Goal: Task Accomplishment & Management: Use online tool/utility

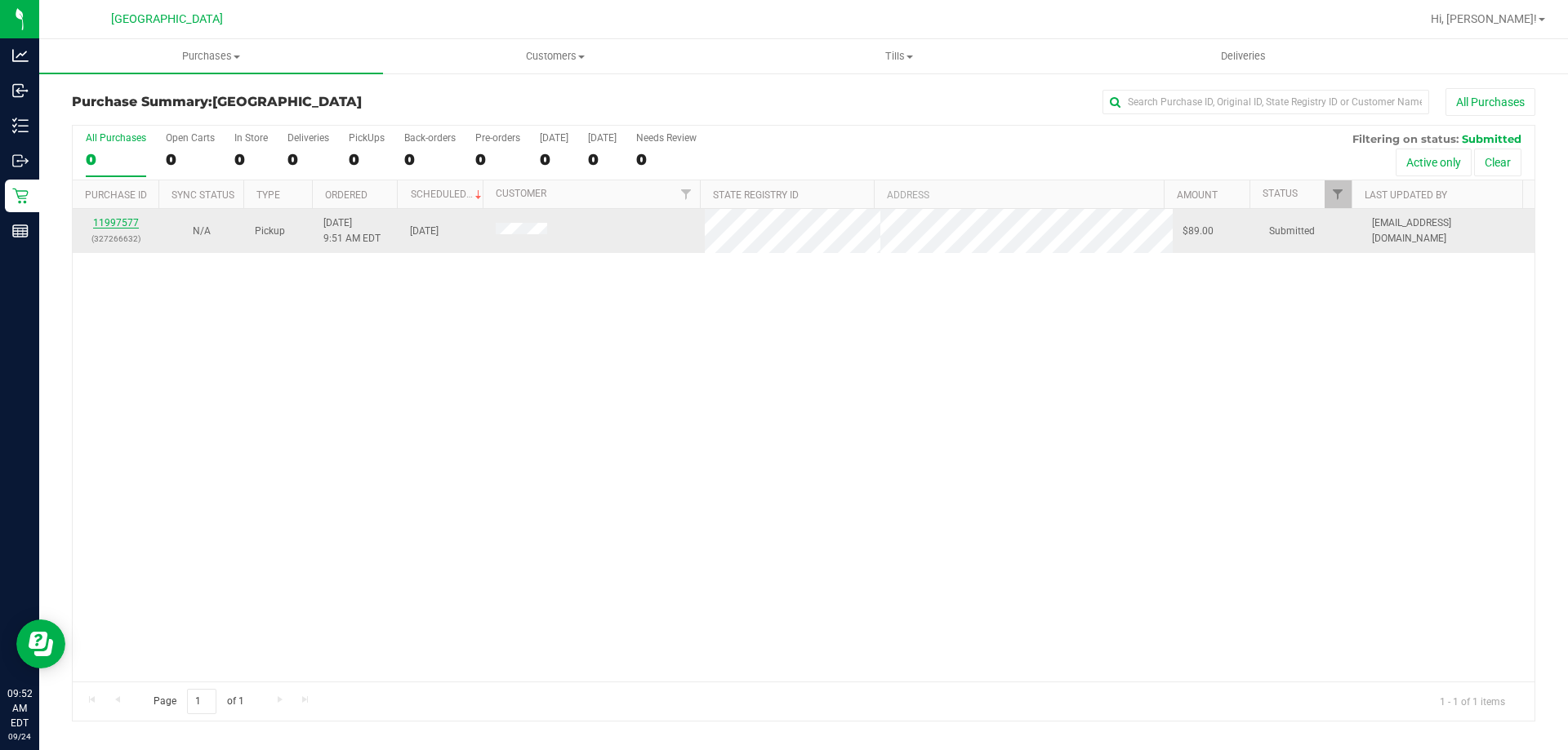
click at [124, 222] on link "11997577" at bounding box center [116, 223] width 46 height 11
click at [105, 218] on link "11997598" at bounding box center [116, 223] width 46 height 11
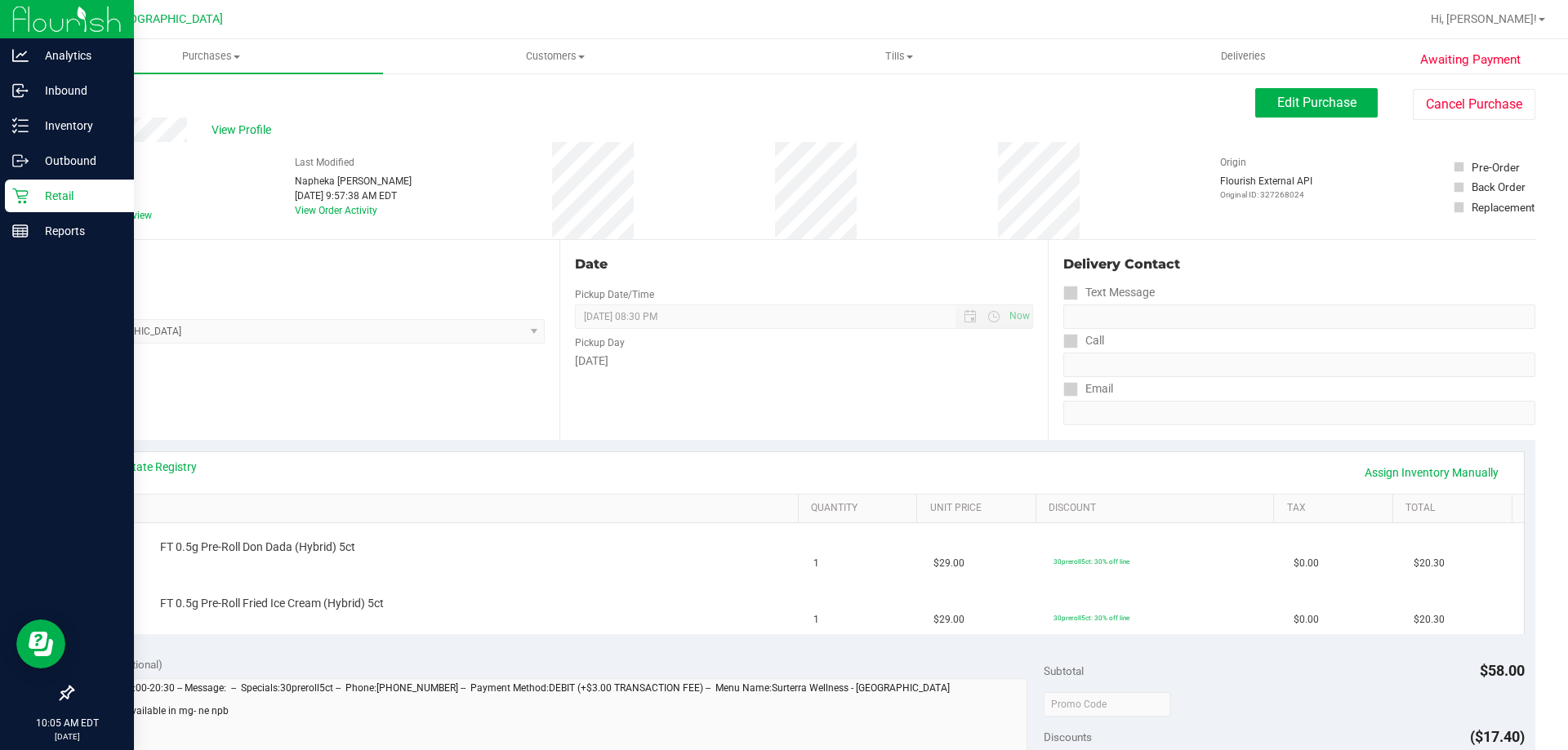
click at [46, 203] on p "Retail" at bounding box center [77, 196] width 98 height 20
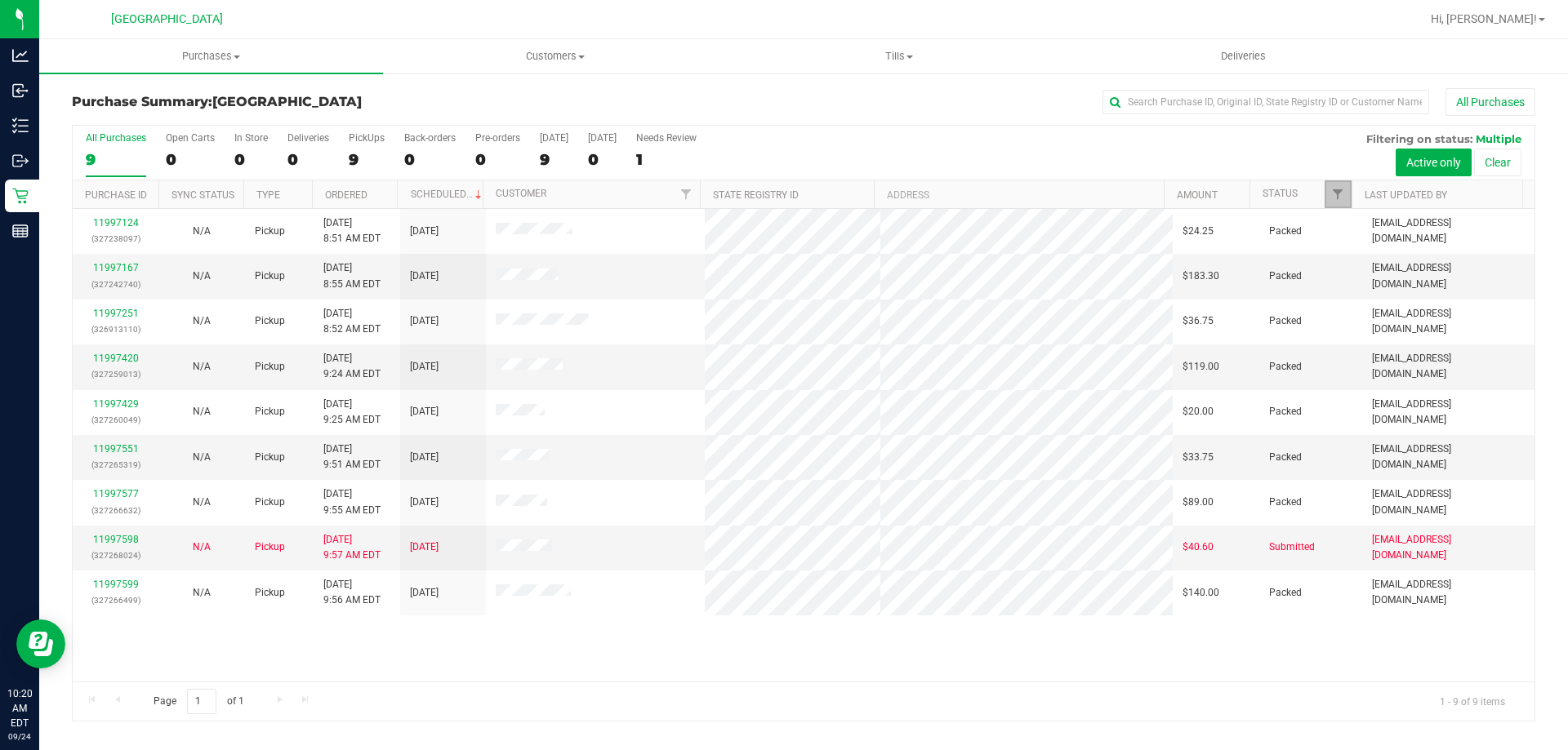
click at [1346, 196] on link "Filter" at bounding box center [1338, 194] width 27 height 28
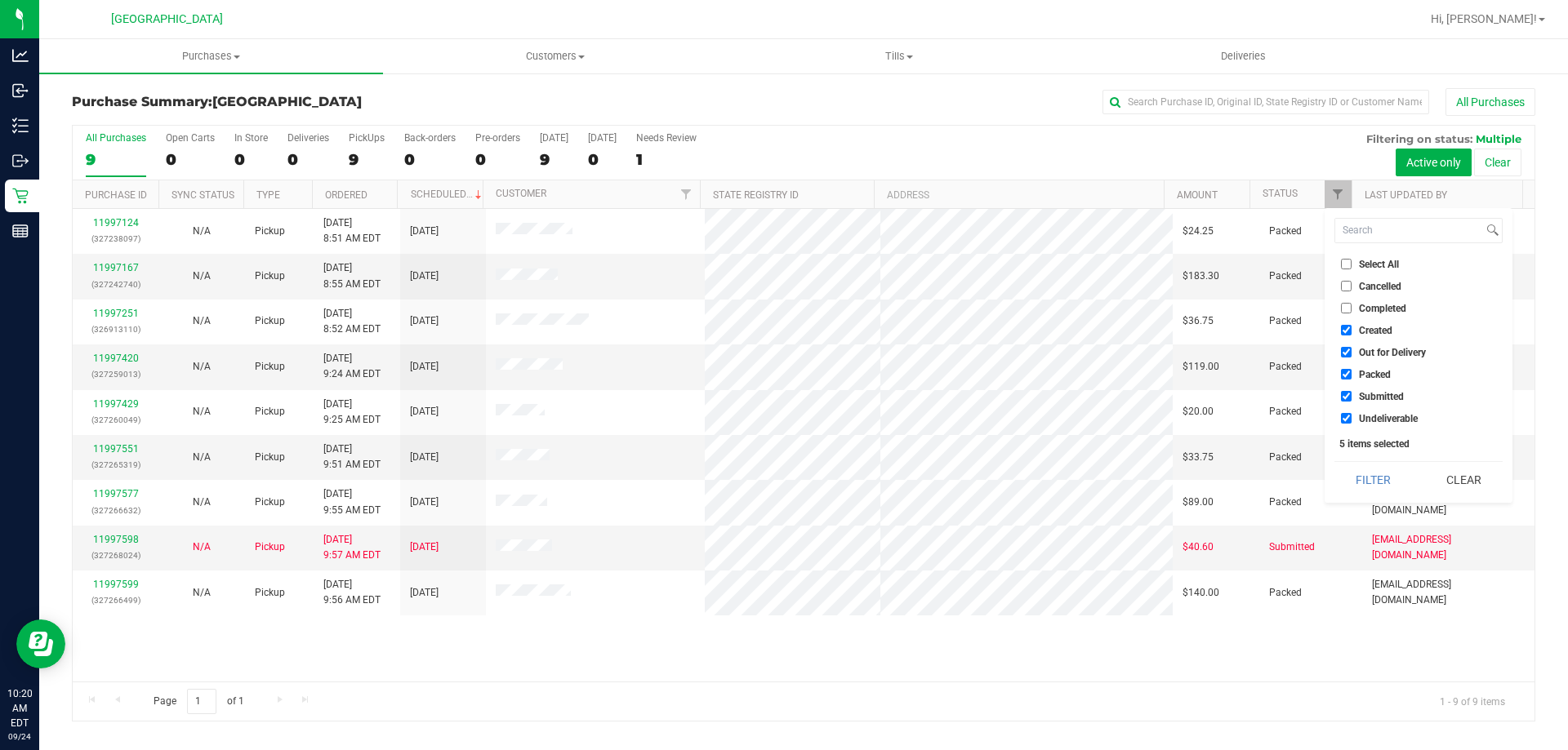
click at [1349, 334] on input "Created" at bounding box center [1347, 330] width 10 height 10
checkbox input "false"
click at [1346, 352] on input "Out for Delivery" at bounding box center [1347, 352] width 10 height 10
checkbox input "false"
click at [1347, 378] on input "Packed" at bounding box center [1347, 374] width 10 height 10
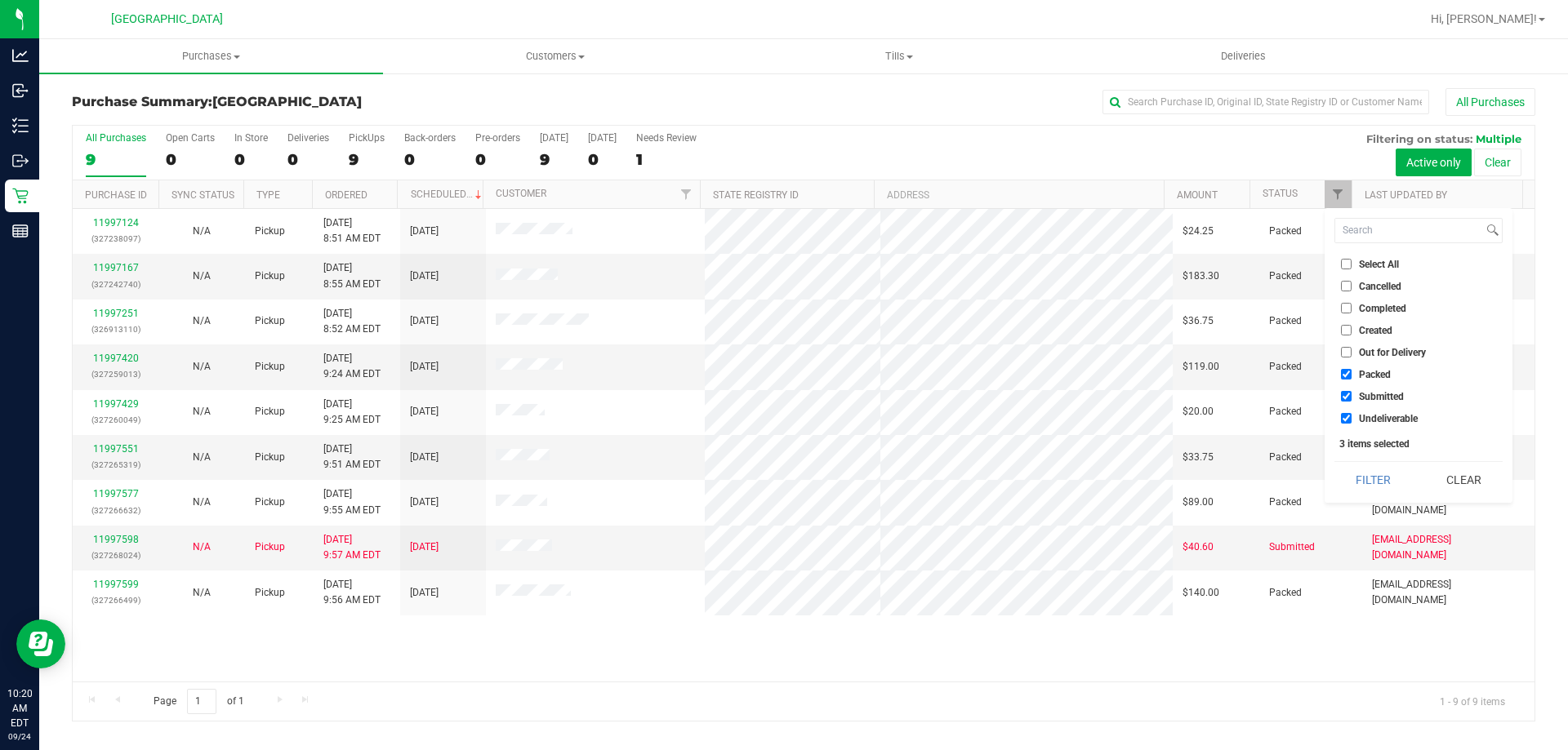
checkbox input "false"
click at [1344, 414] on input "Undeliverable" at bounding box center [1347, 419] width 10 height 10
checkbox input "false"
click at [1353, 479] on button "Filter" at bounding box center [1374, 479] width 78 height 36
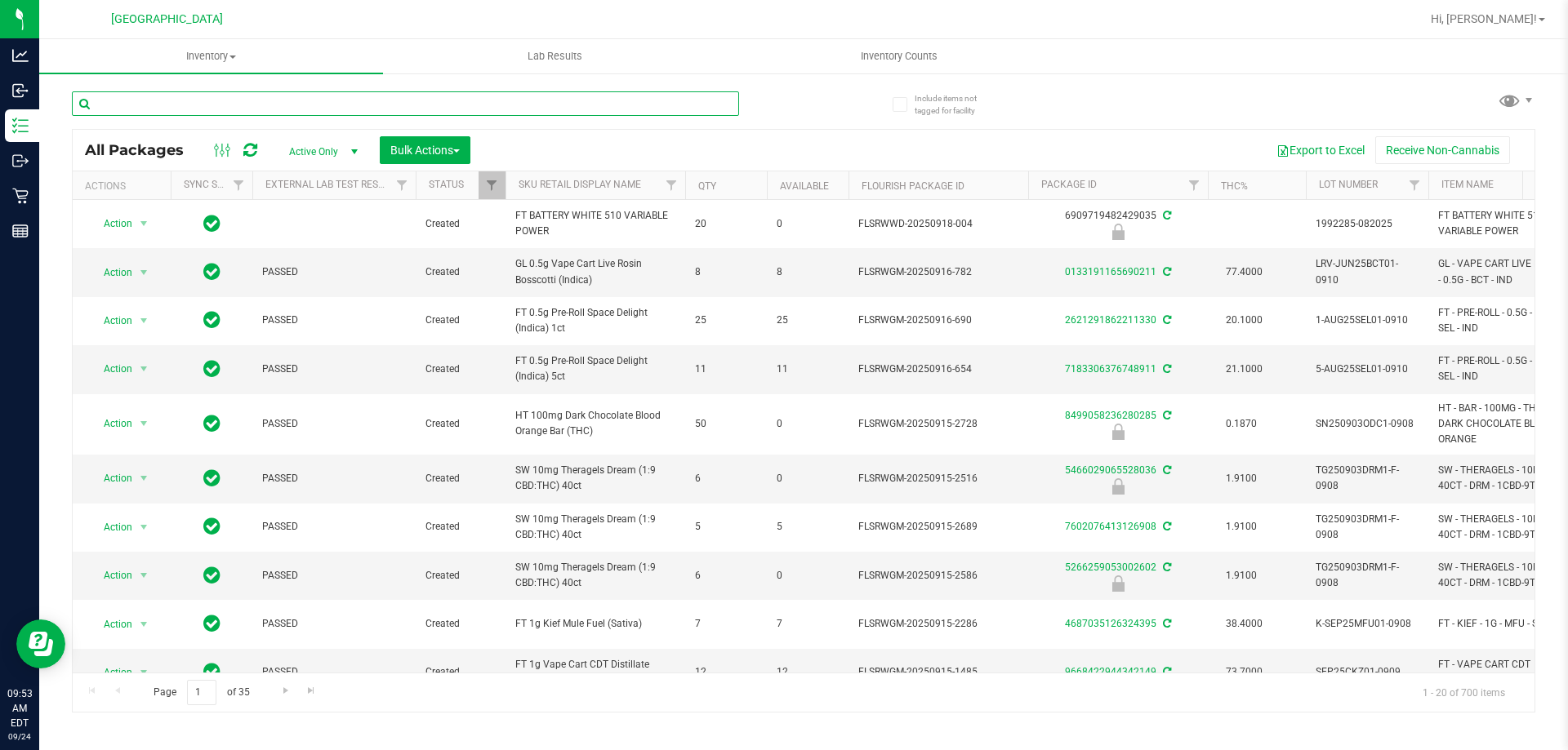
click at [224, 107] on input "text" at bounding box center [406, 104] width 668 height 24
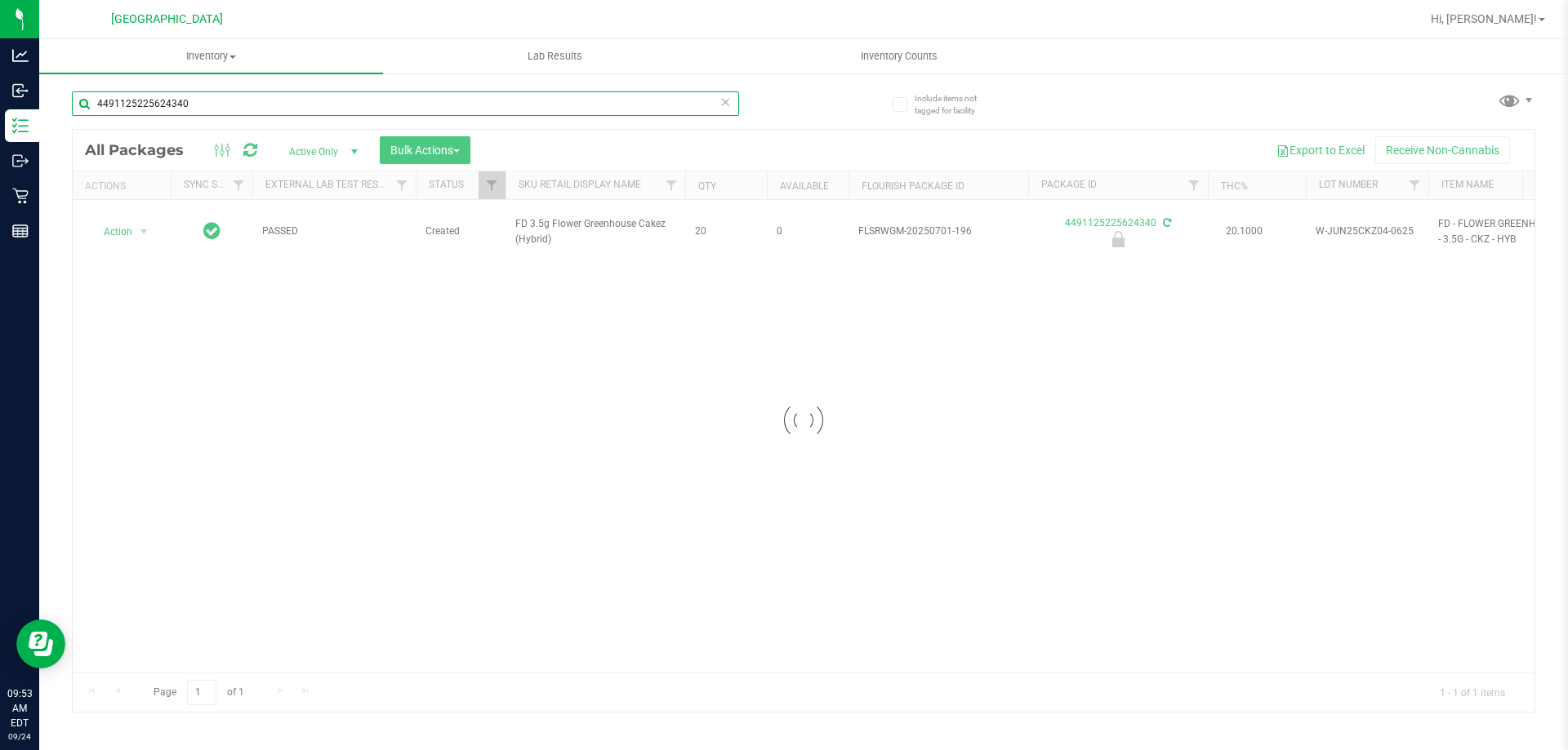
type input "4491125225624340"
click at [108, 224] on div at bounding box center [804, 420] width 1463 height 582
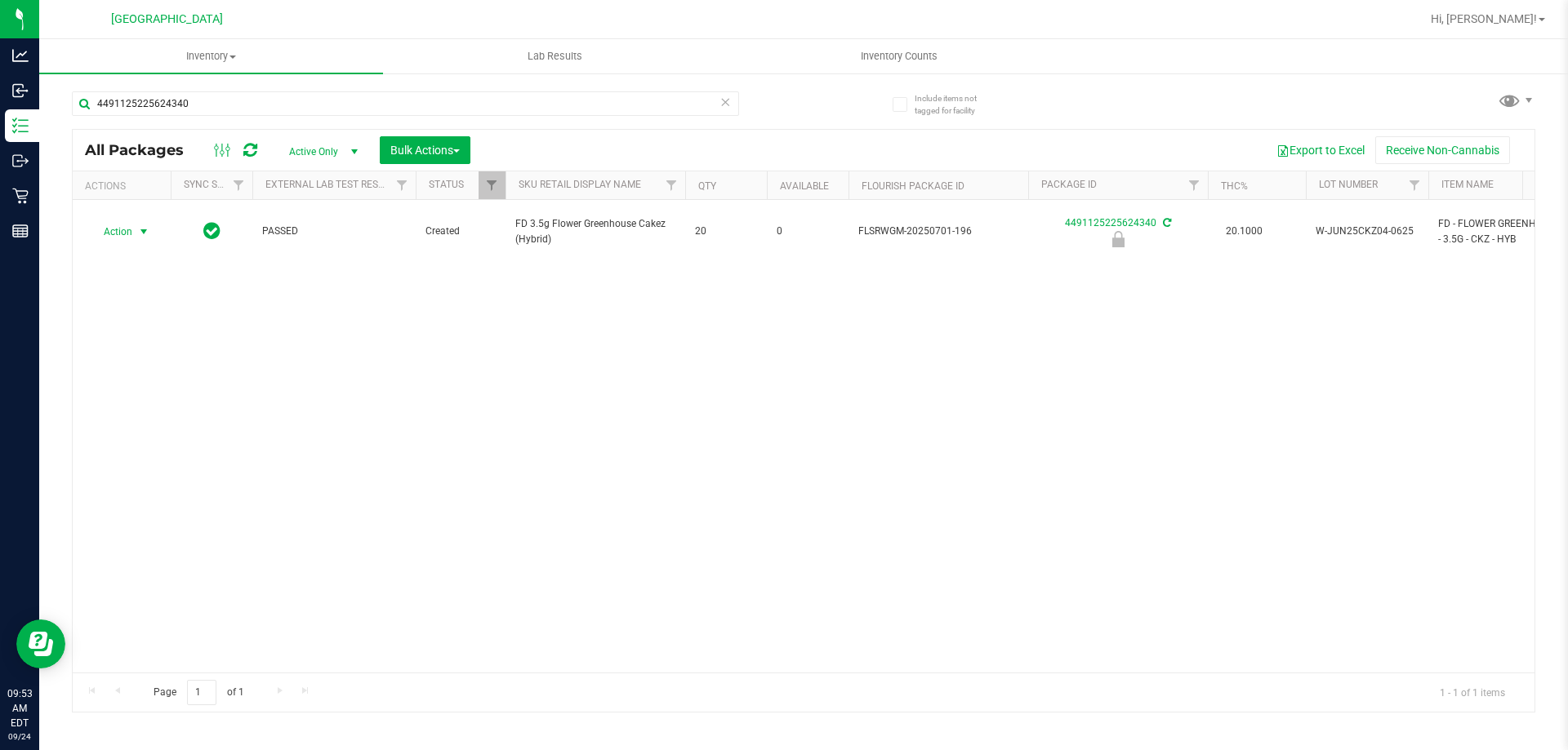
click at [108, 224] on span "Action" at bounding box center [111, 231] width 44 height 23
click at [127, 405] on li "Unlock package" at bounding box center [142, 418] width 104 height 24
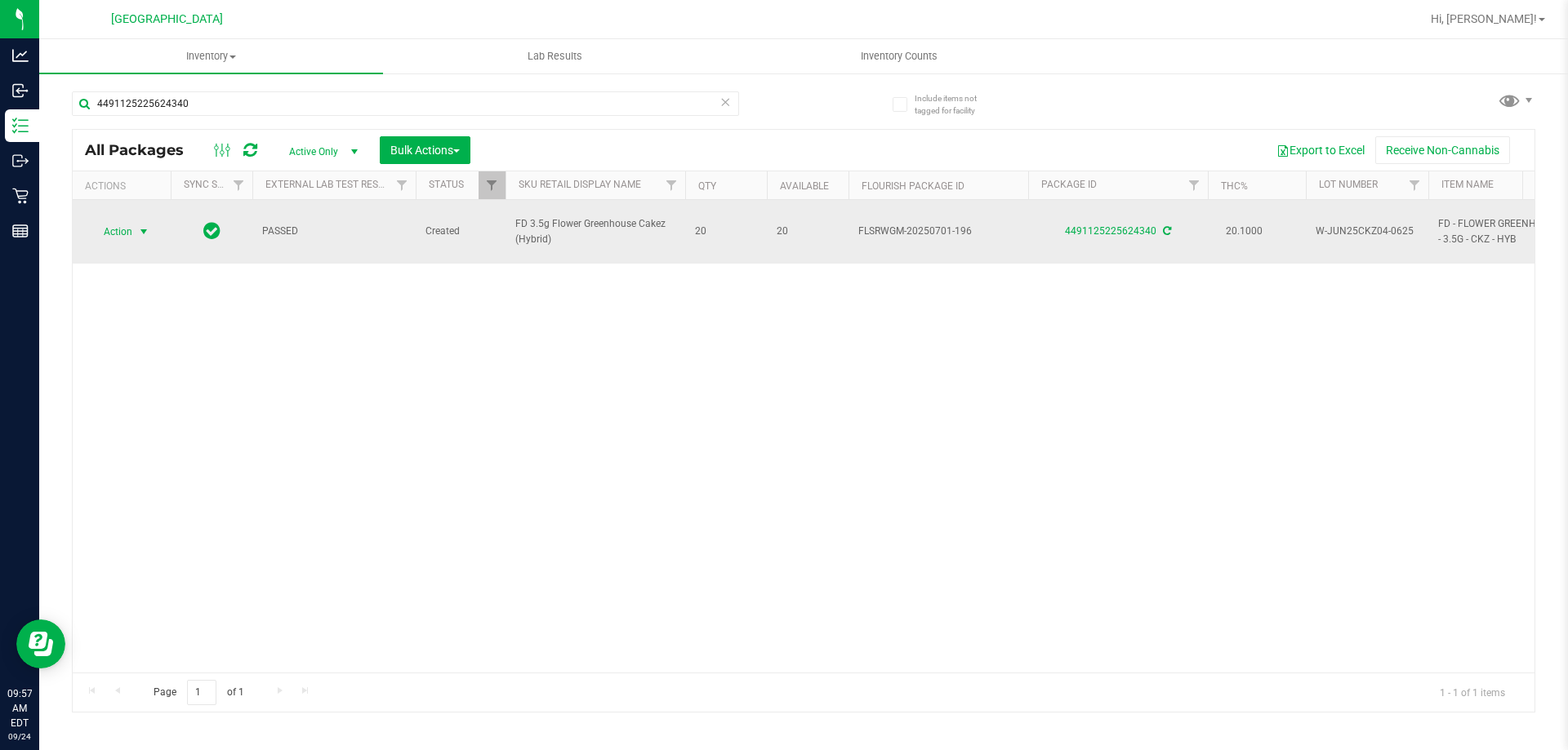
click at [129, 220] on span "Action" at bounding box center [111, 231] width 44 height 23
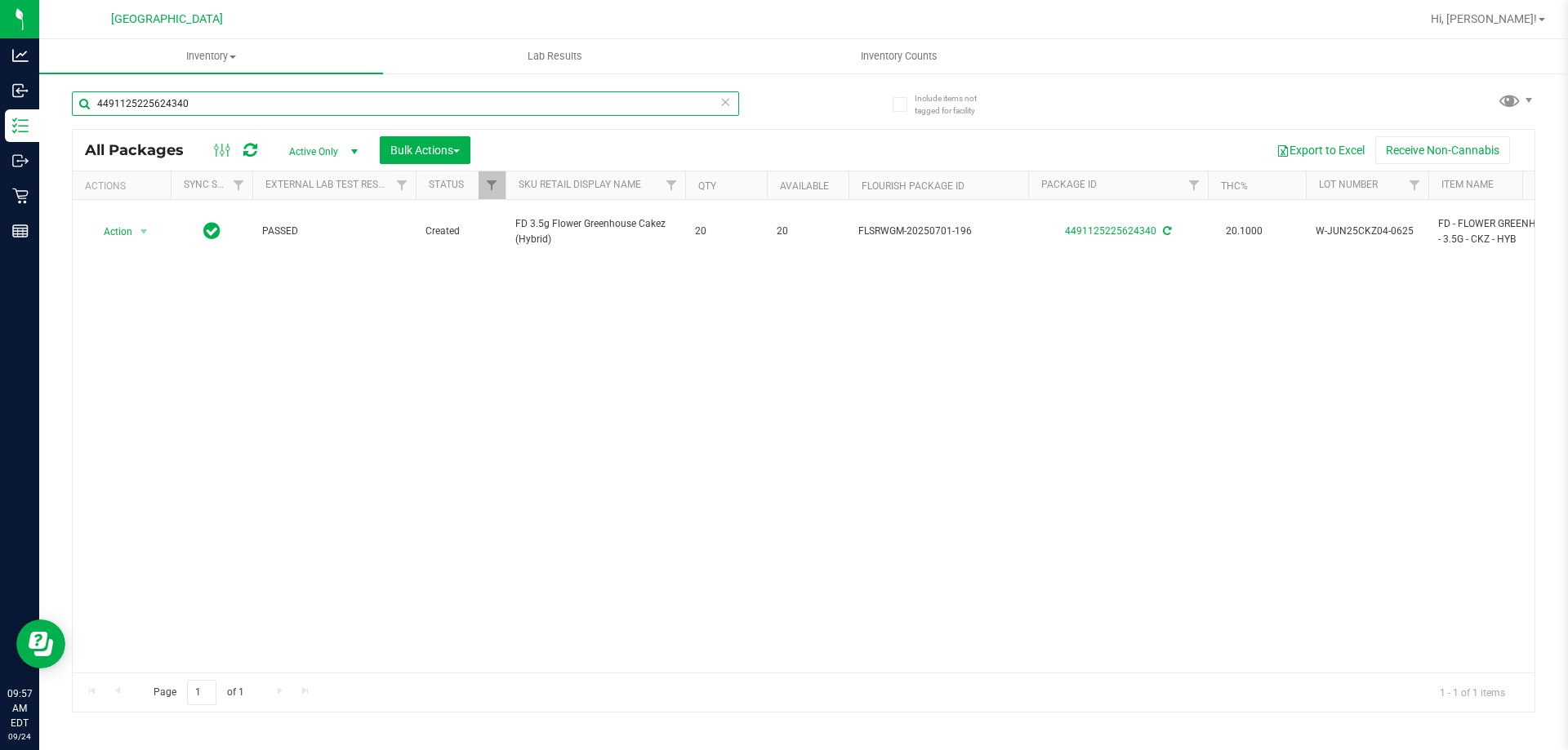
click at [207, 110] on input "4491125225624340" at bounding box center [406, 104] width 668 height 24
type input "4"
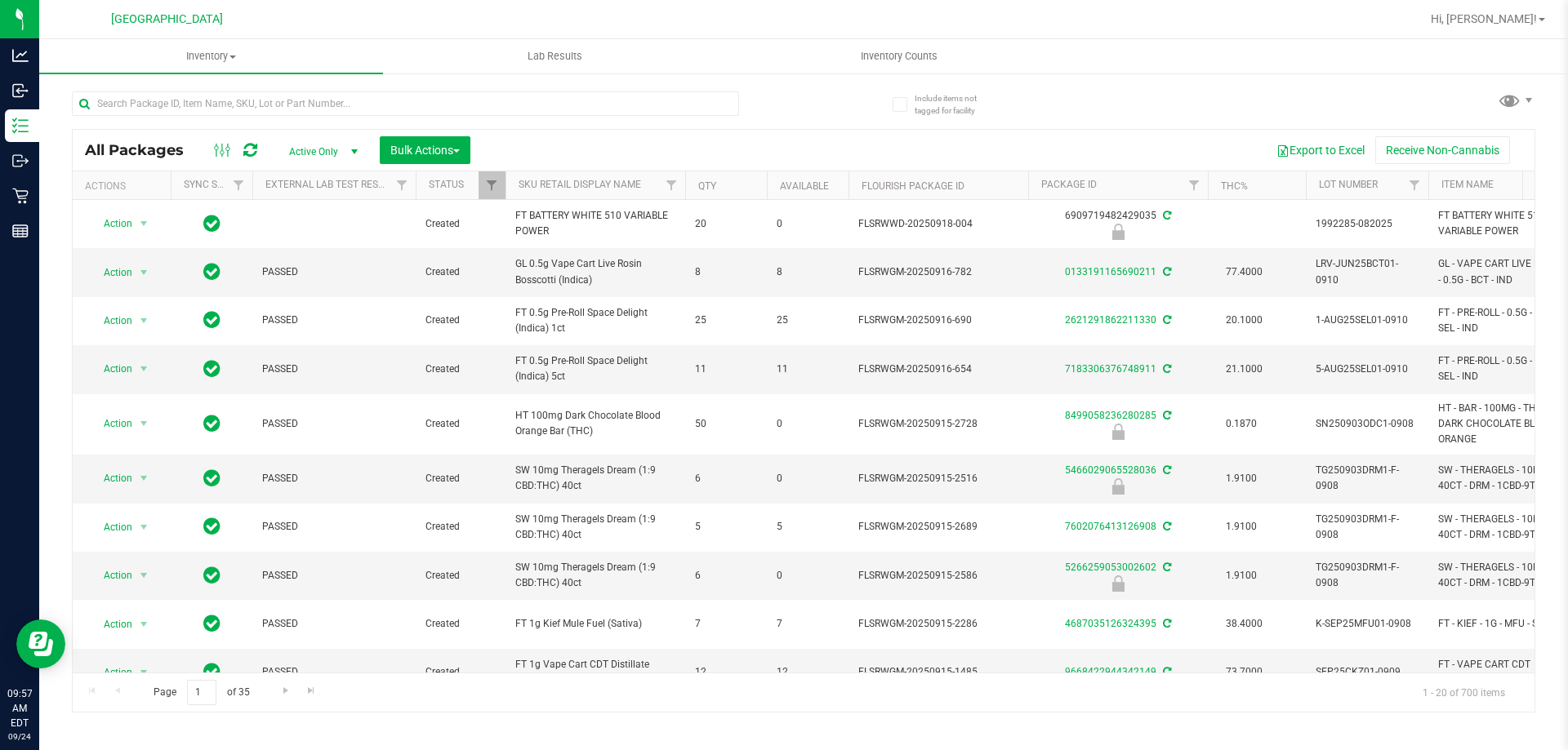
type input "2026-03-16"
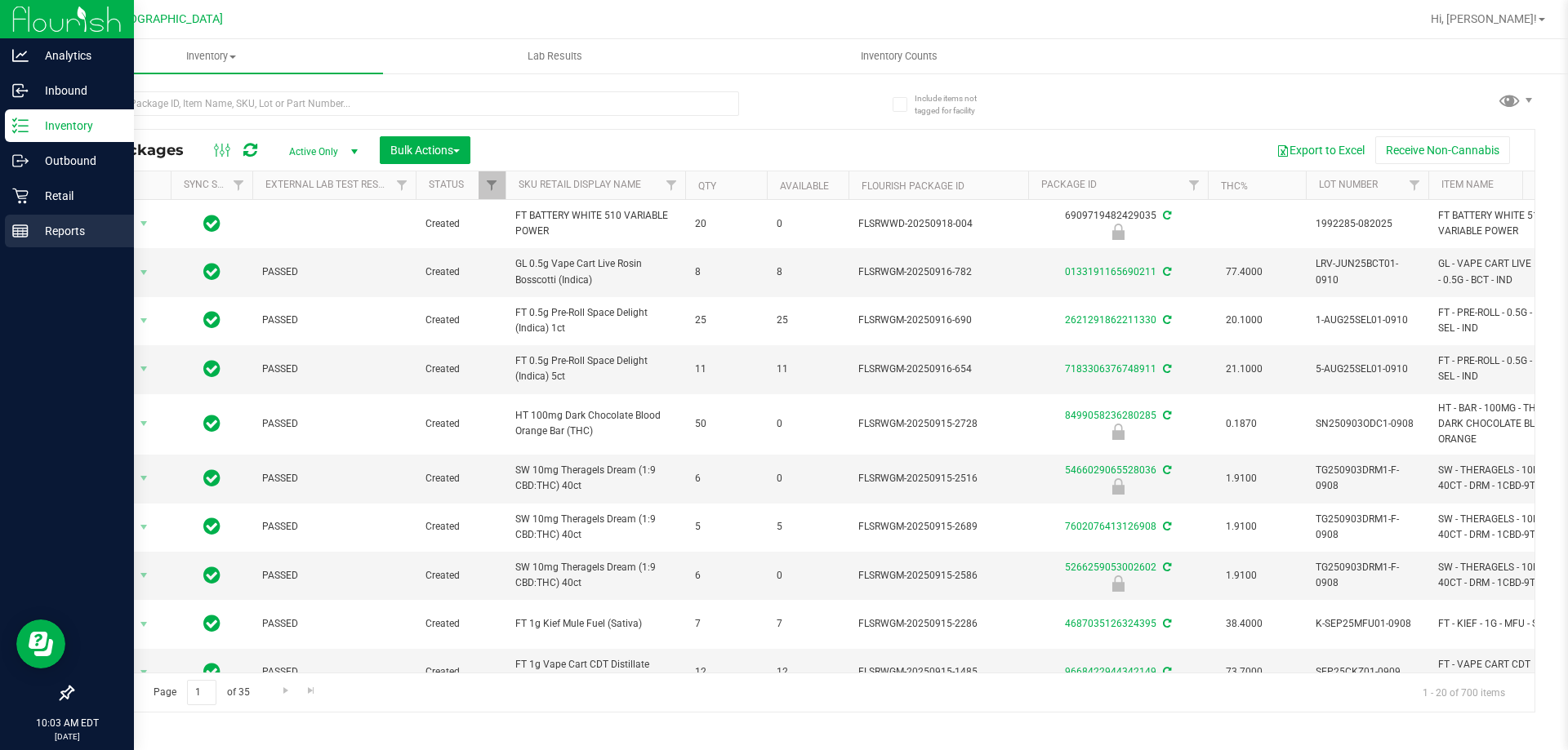
click at [32, 226] on p "Reports" at bounding box center [77, 231] width 98 height 20
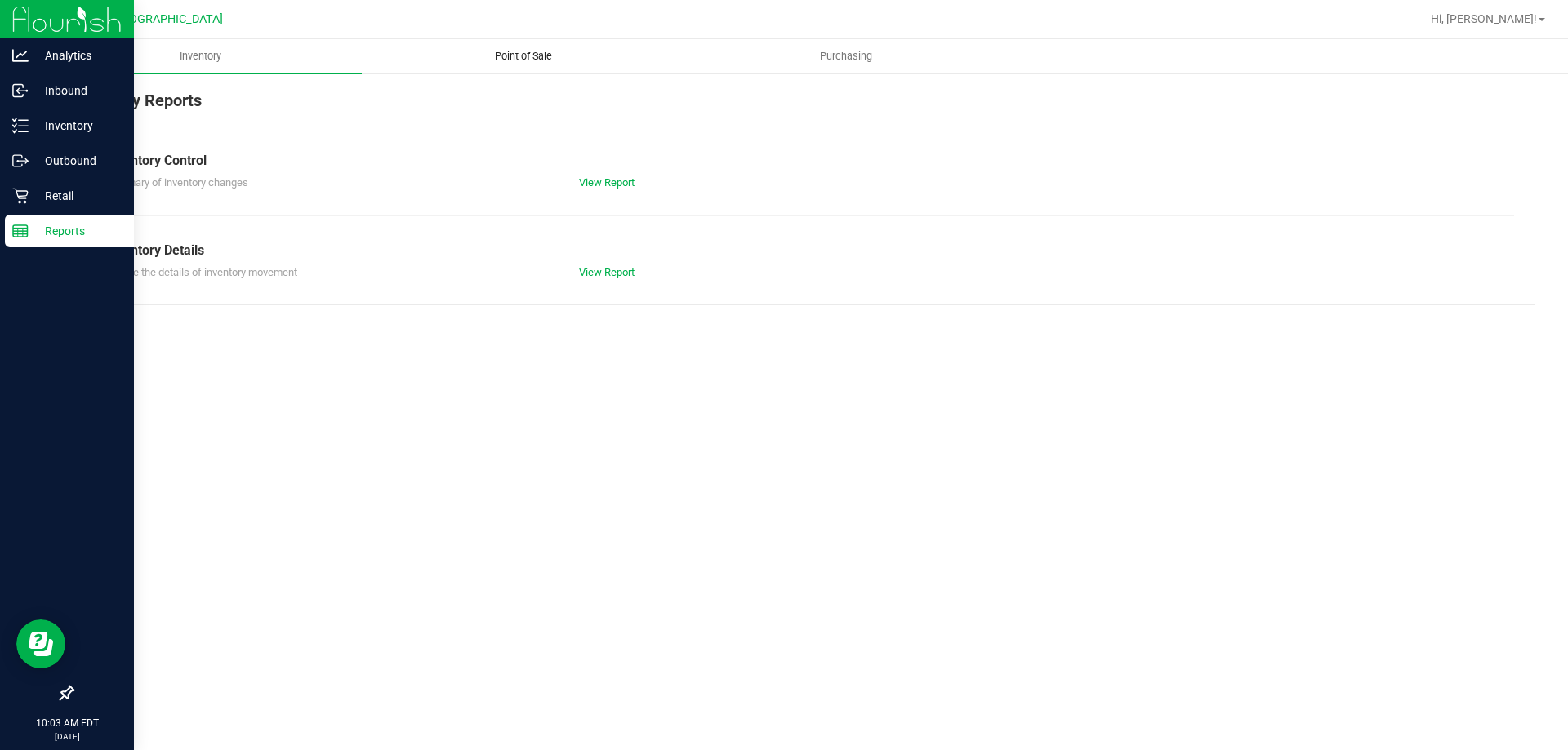
click at [533, 56] on span "Point of Sale" at bounding box center [523, 56] width 101 height 15
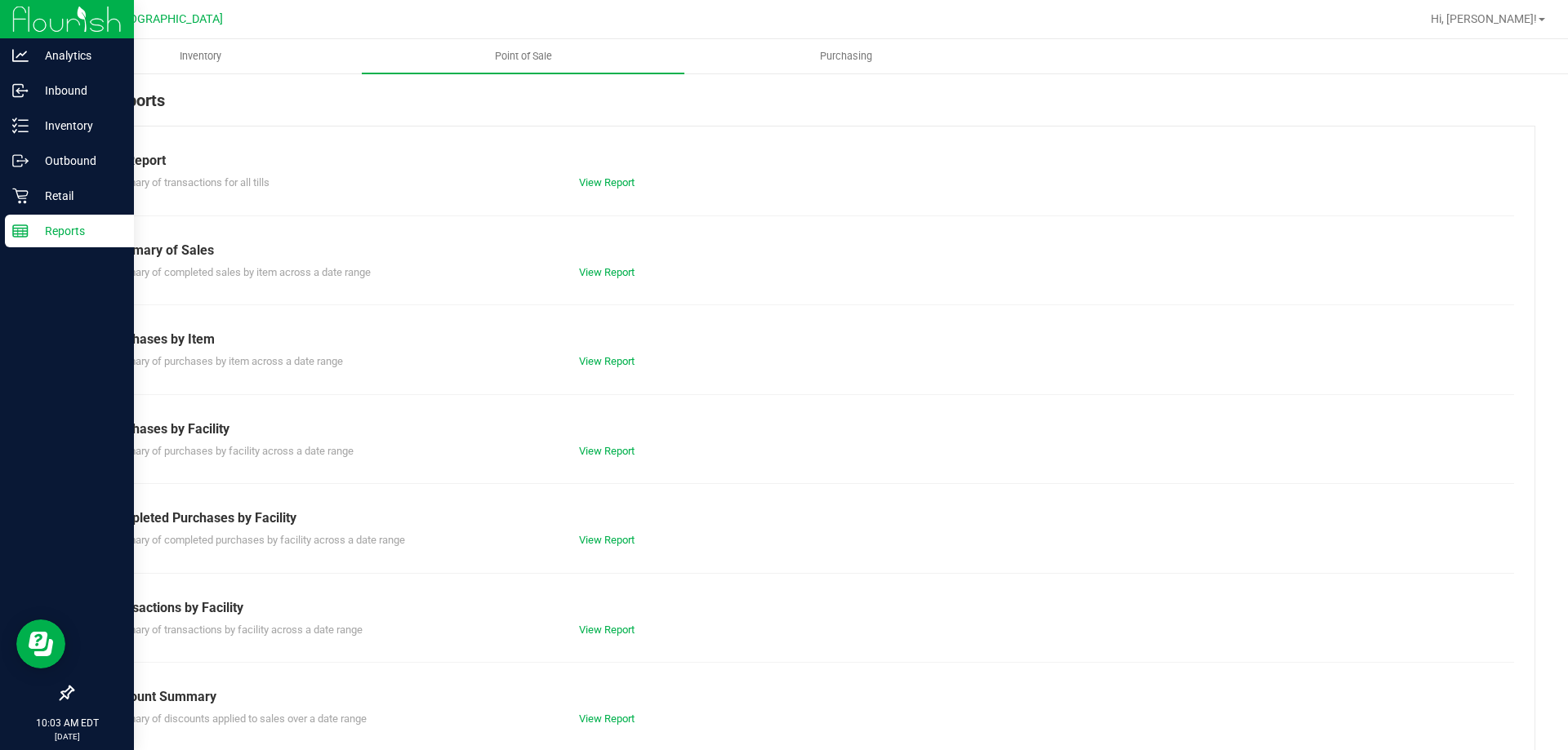
click at [592, 533] on div "View Report" at bounding box center [685, 540] width 237 height 17
click at [614, 536] on link "View Report" at bounding box center [607, 540] width 56 height 12
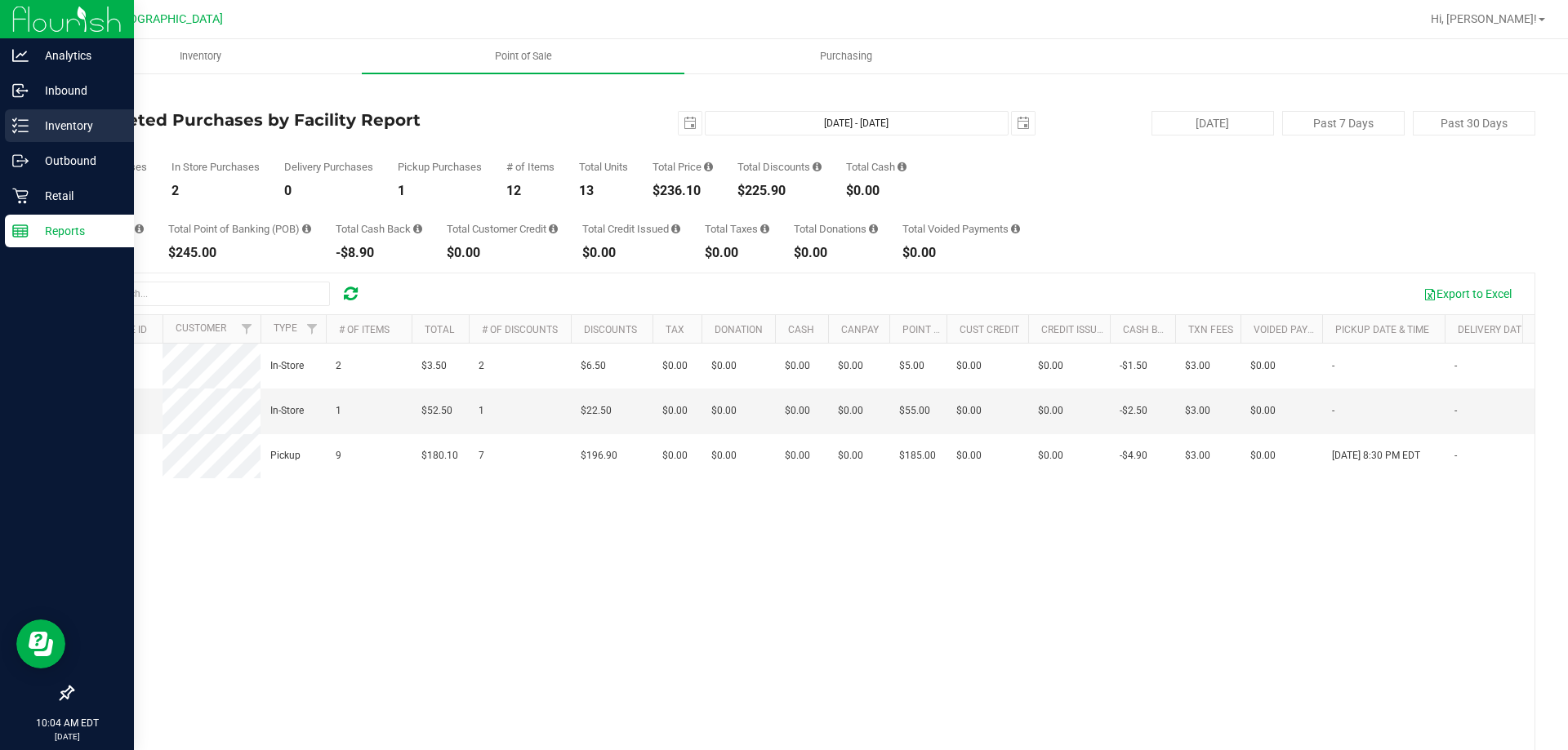
click at [59, 123] on p "Inventory" at bounding box center [77, 125] width 98 height 20
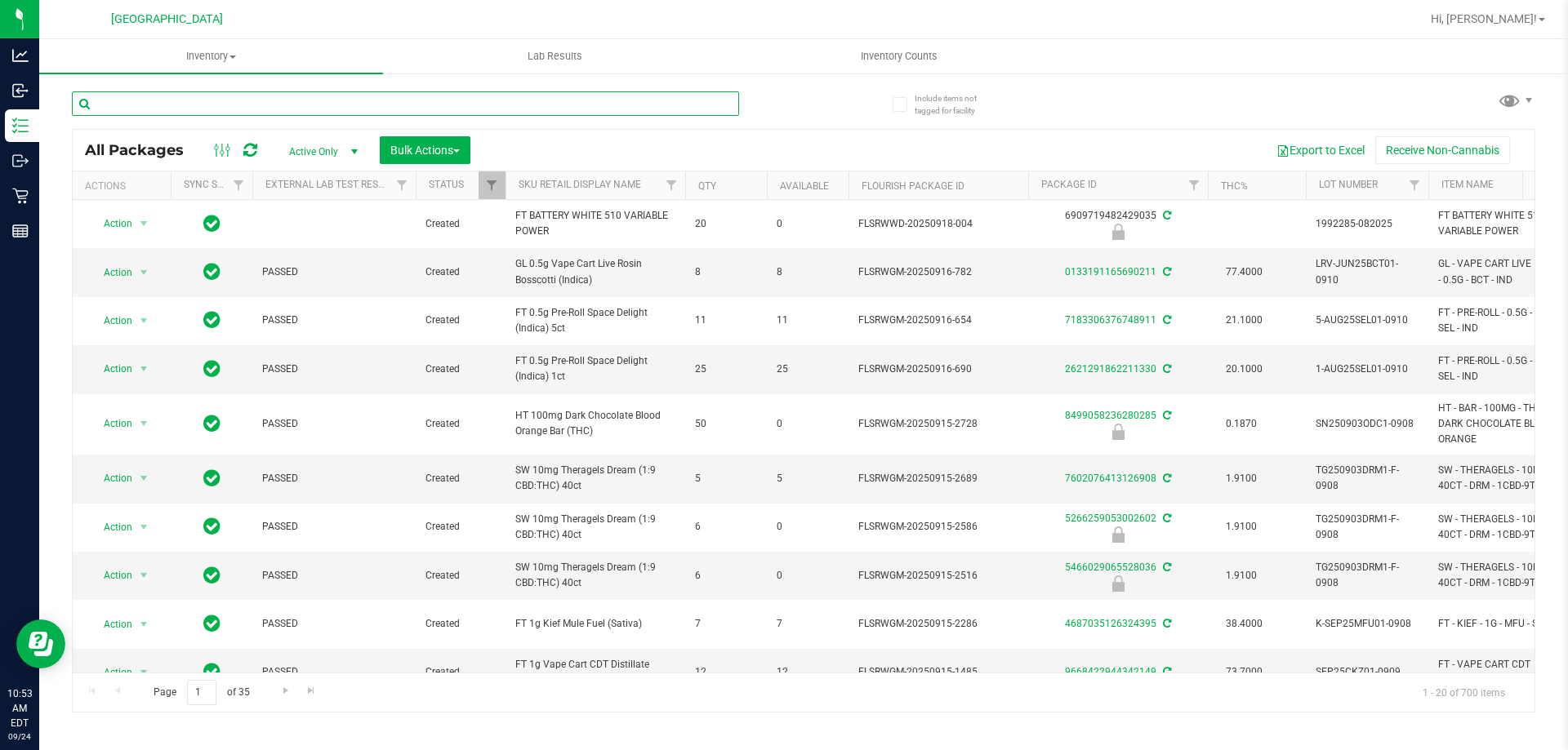
click at [244, 104] on input "text" at bounding box center [406, 104] width 668 height 24
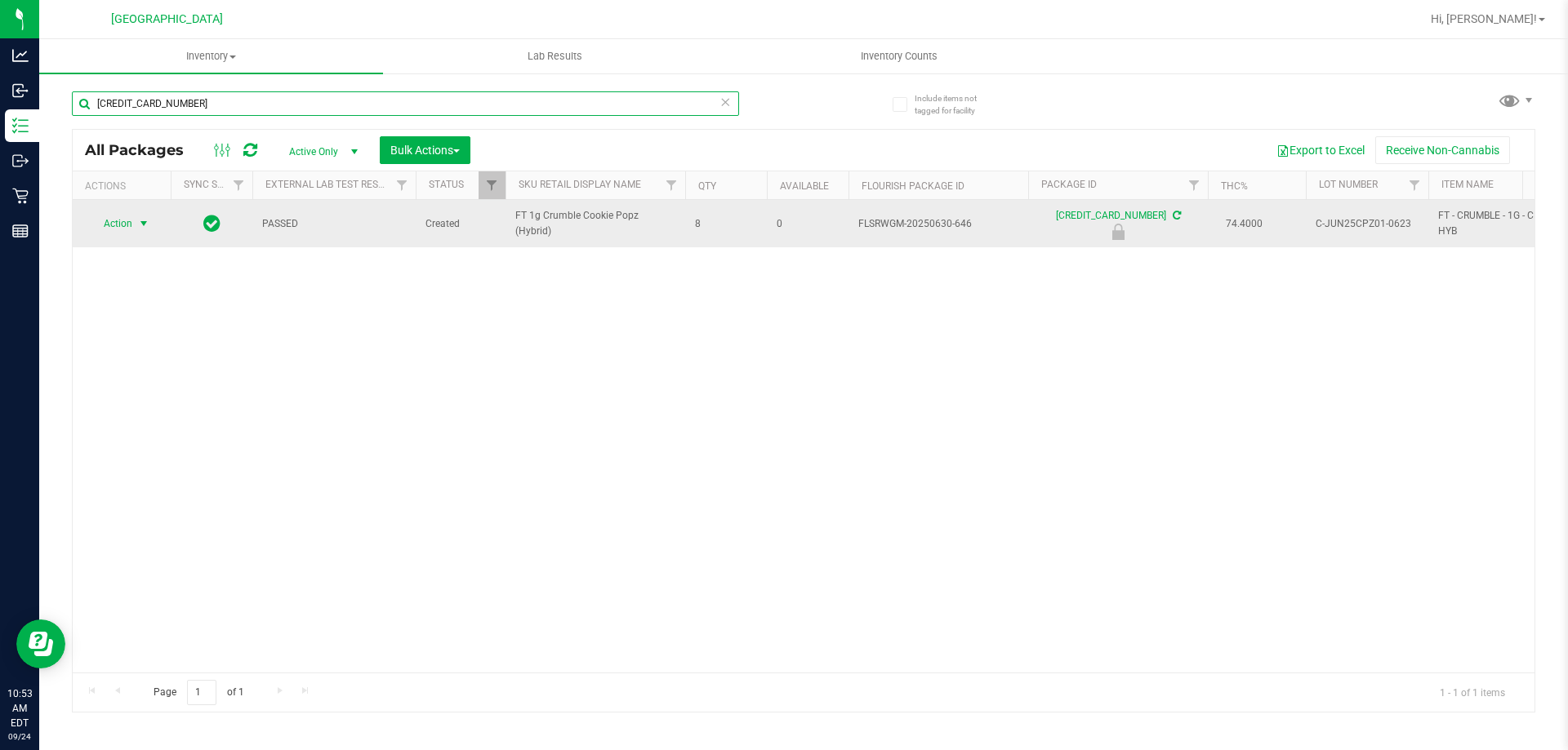
type input "5695372812328633"
click at [134, 231] on span "select" at bounding box center [144, 224] width 20 height 23
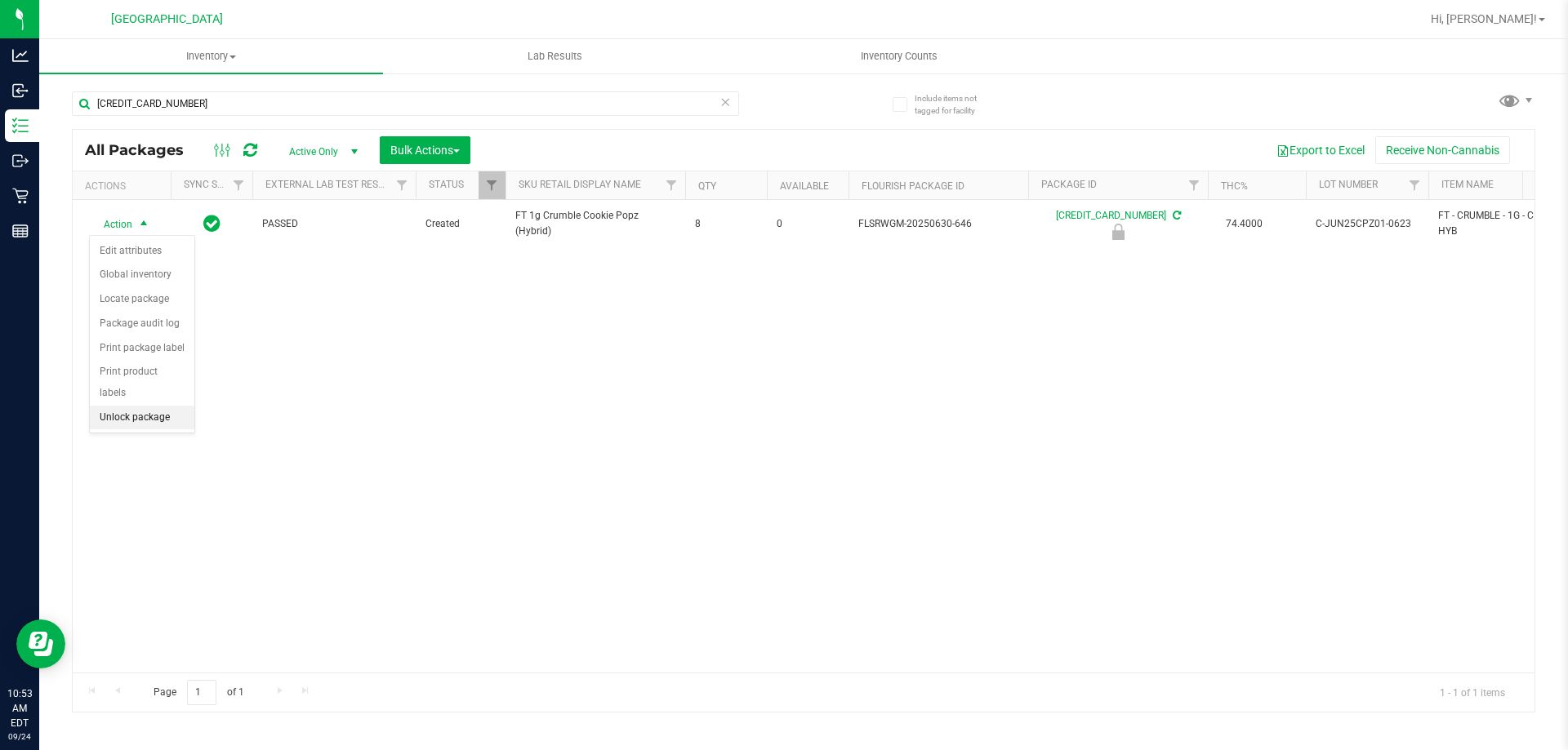
click at [134, 405] on li "Unlock package" at bounding box center [142, 418] width 104 height 24
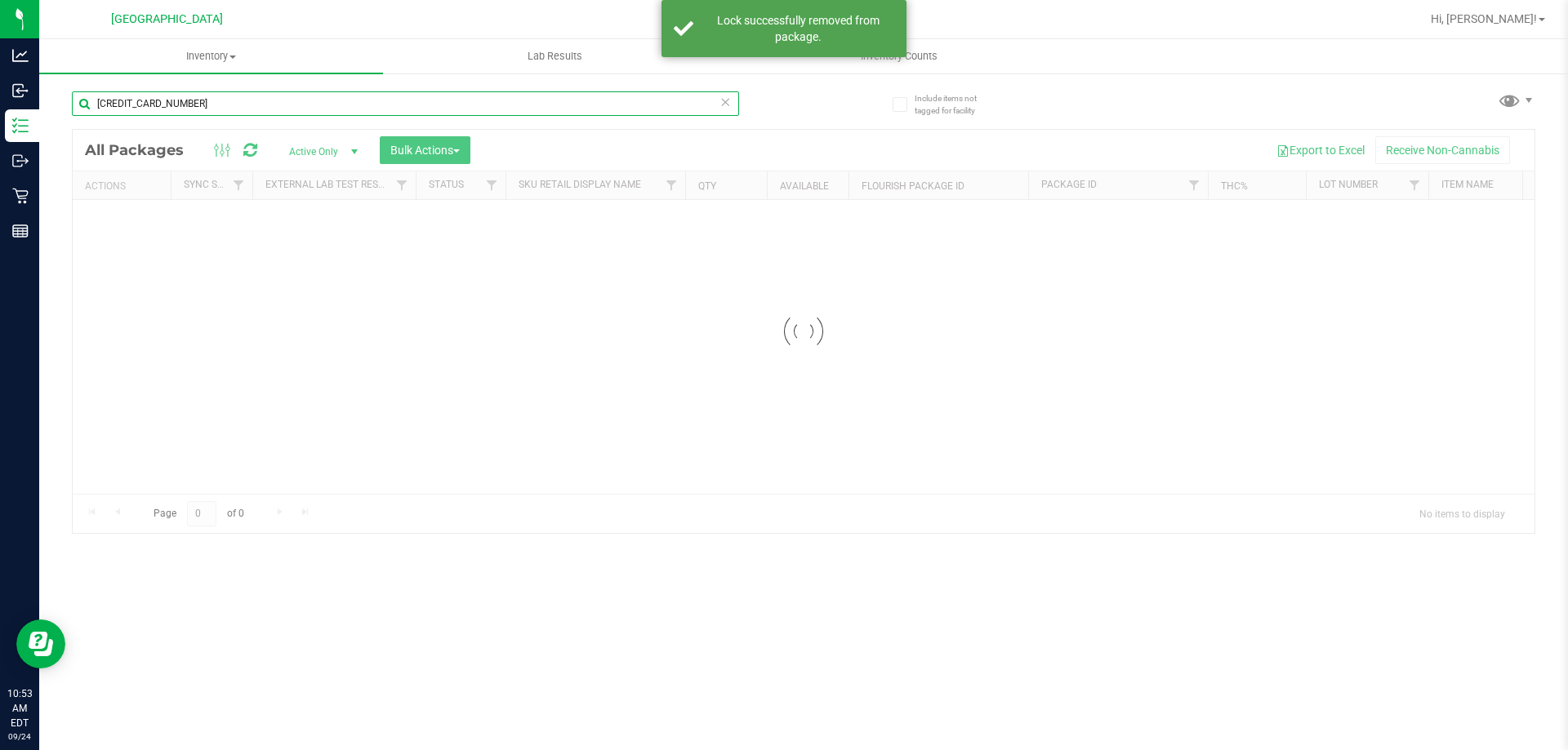
click at [559, 106] on input "5695372812328633" at bounding box center [406, 104] width 668 height 24
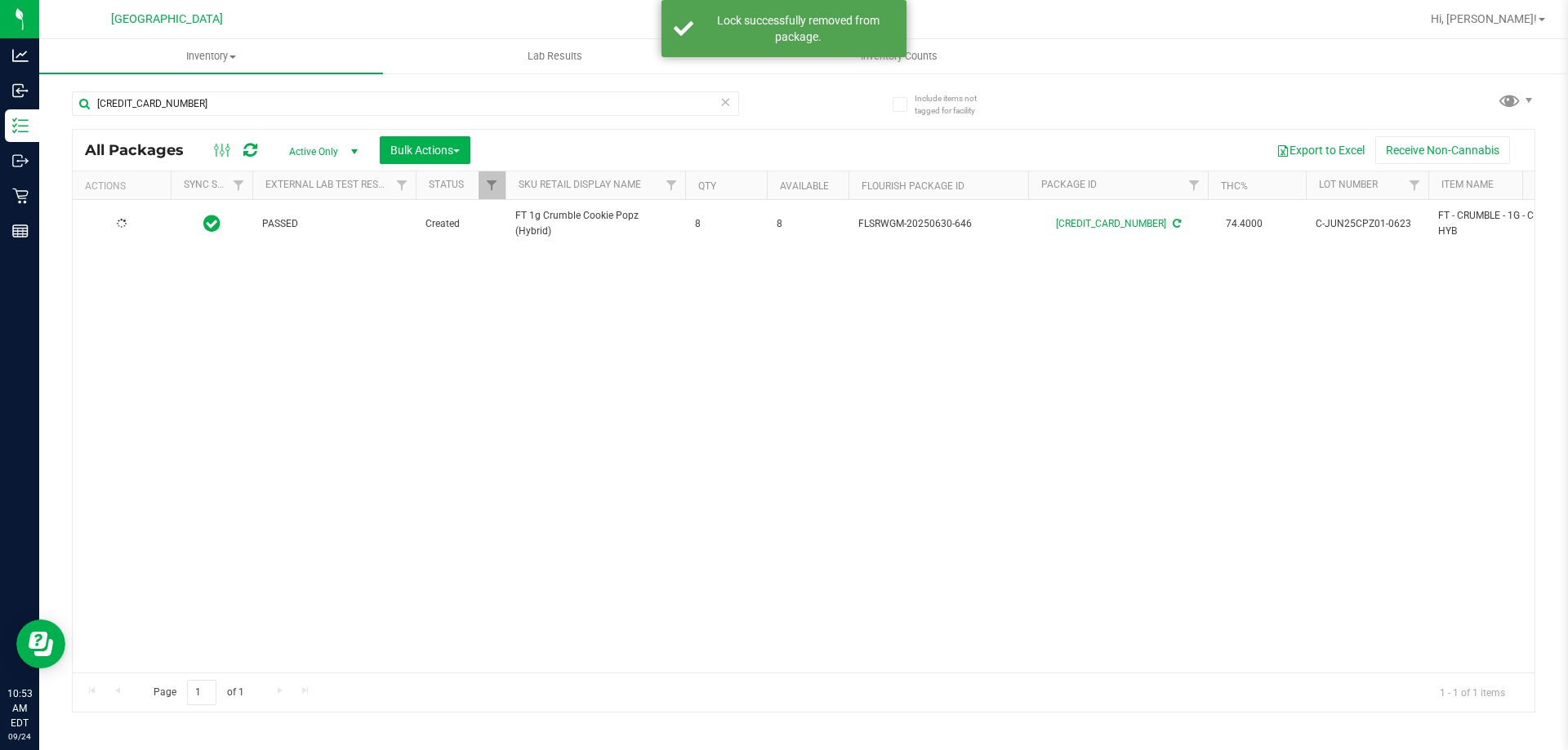
click at [727, 102] on icon at bounding box center [725, 101] width 11 height 20
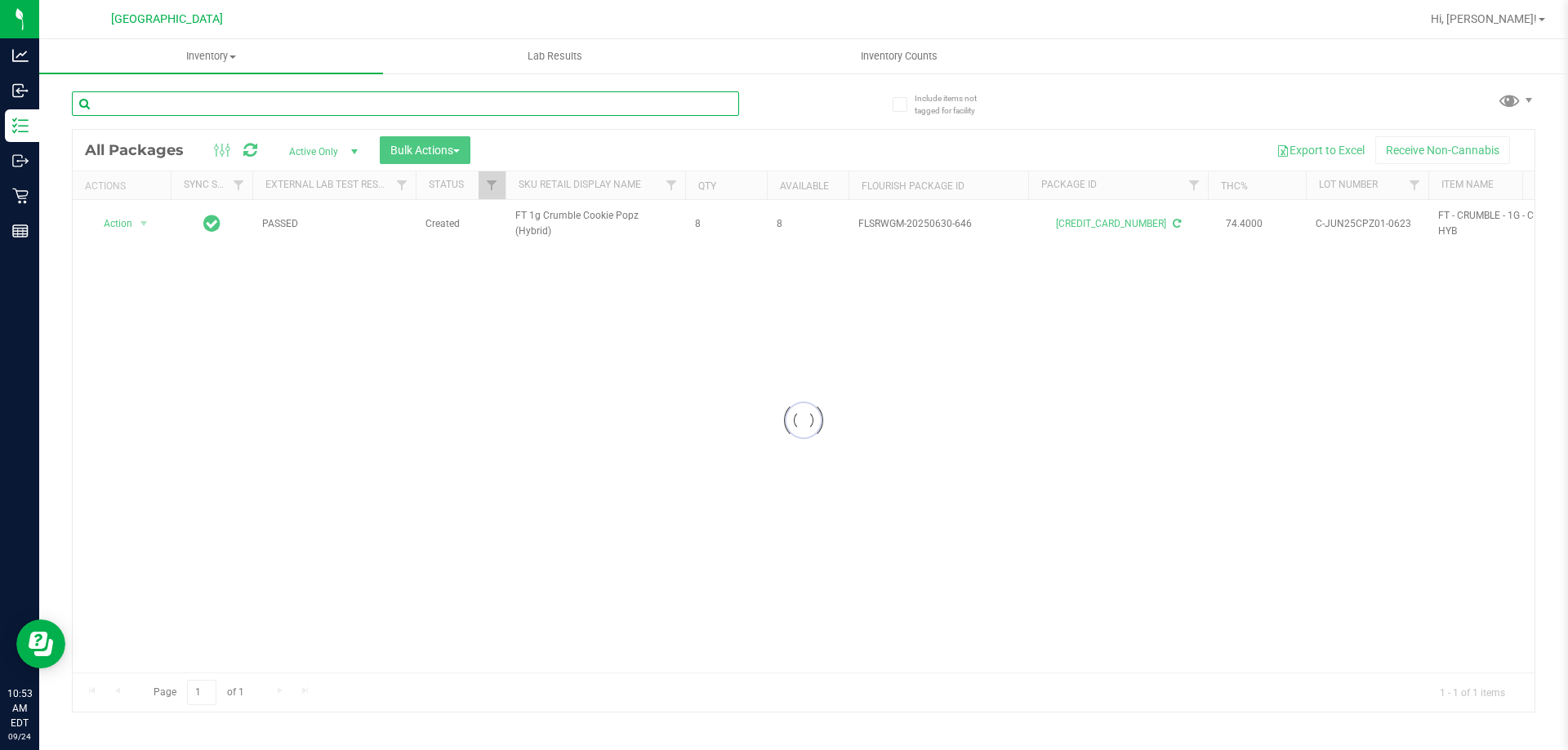
click at [520, 96] on input "text" at bounding box center [406, 104] width 668 height 24
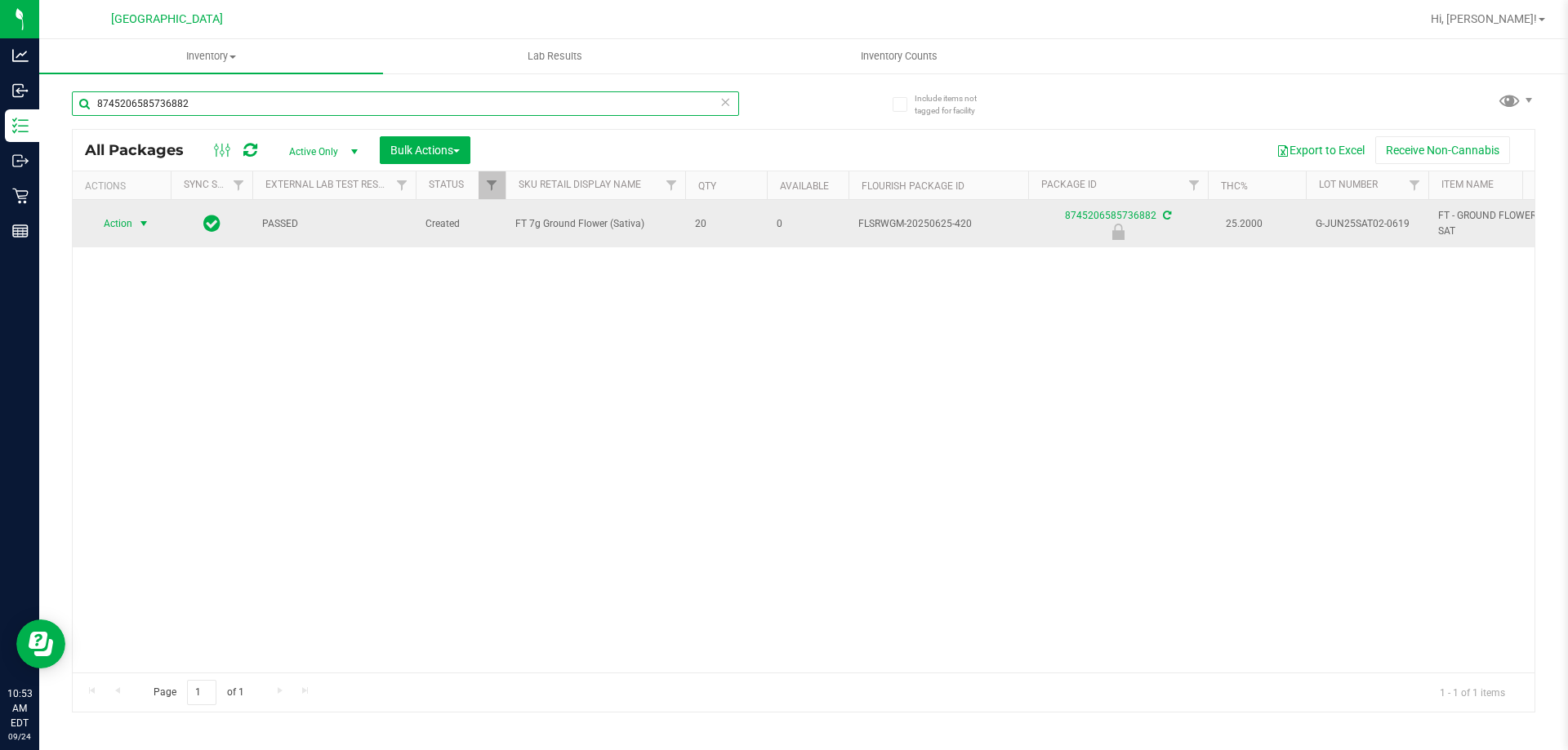
type input "8745206585736882"
click at [102, 223] on span "Action" at bounding box center [111, 224] width 44 height 23
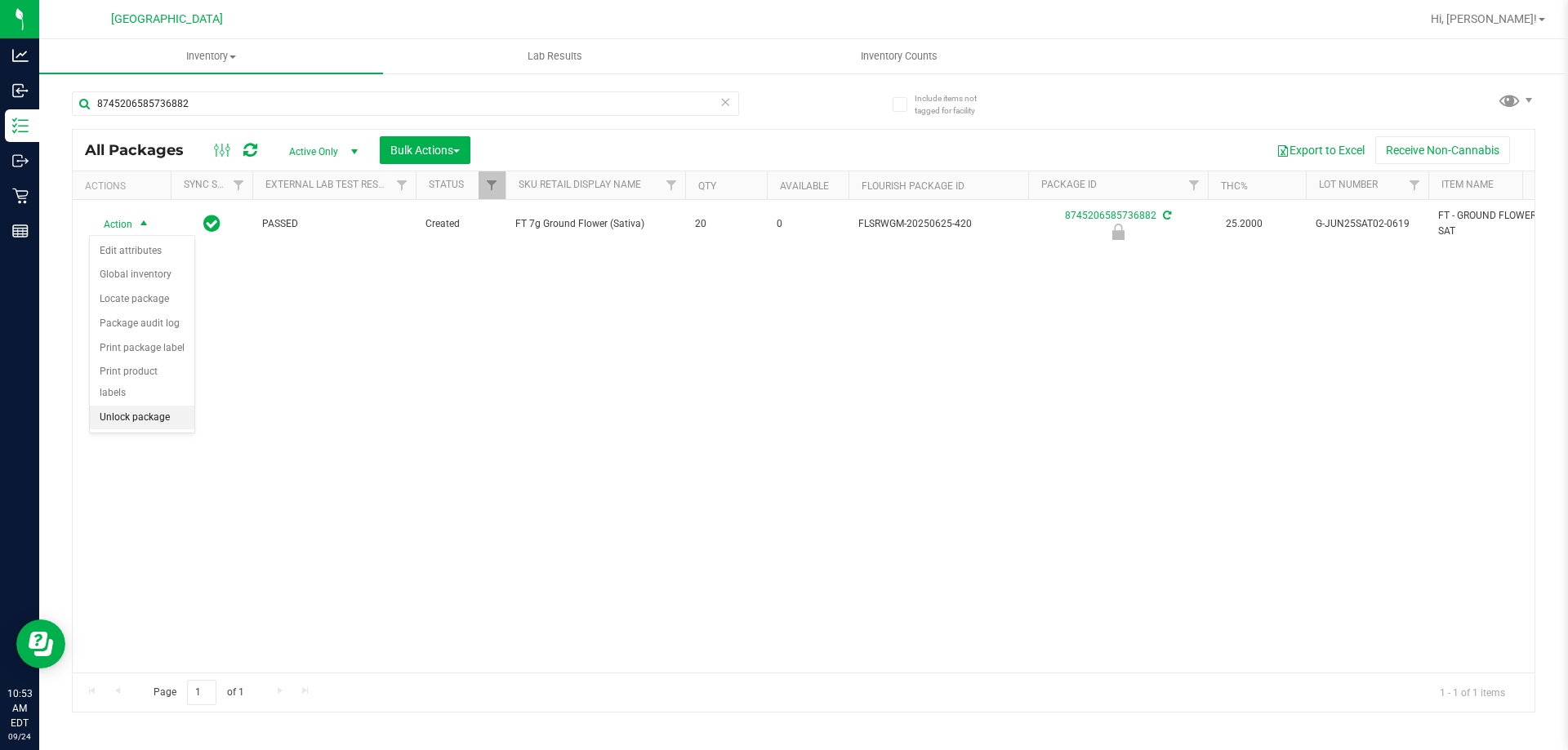
click at [170, 405] on li "Unlock package" at bounding box center [142, 418] width 104 height 24
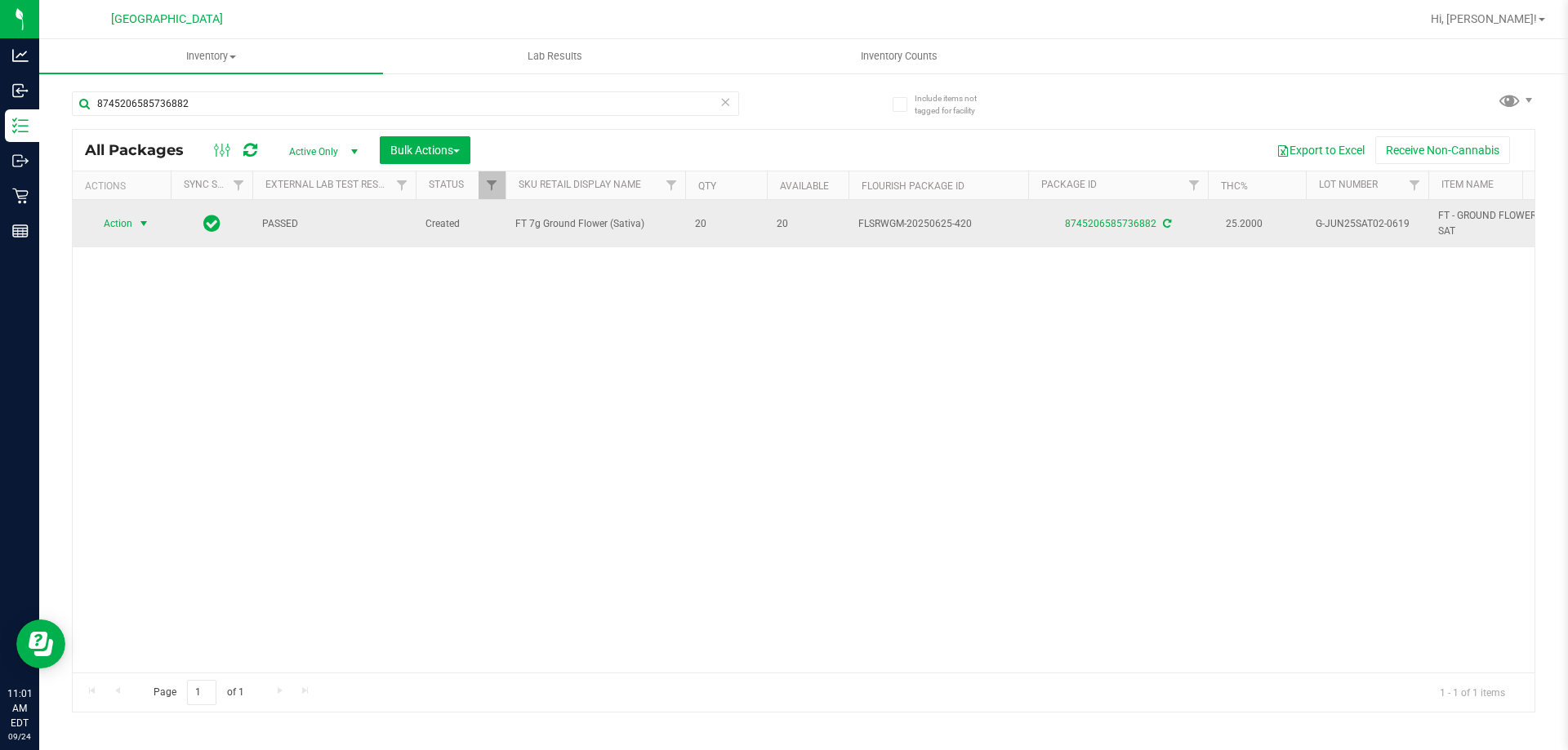
click at [144, 231] on span "select" at bounding box center [144, 224] width 13 height 13
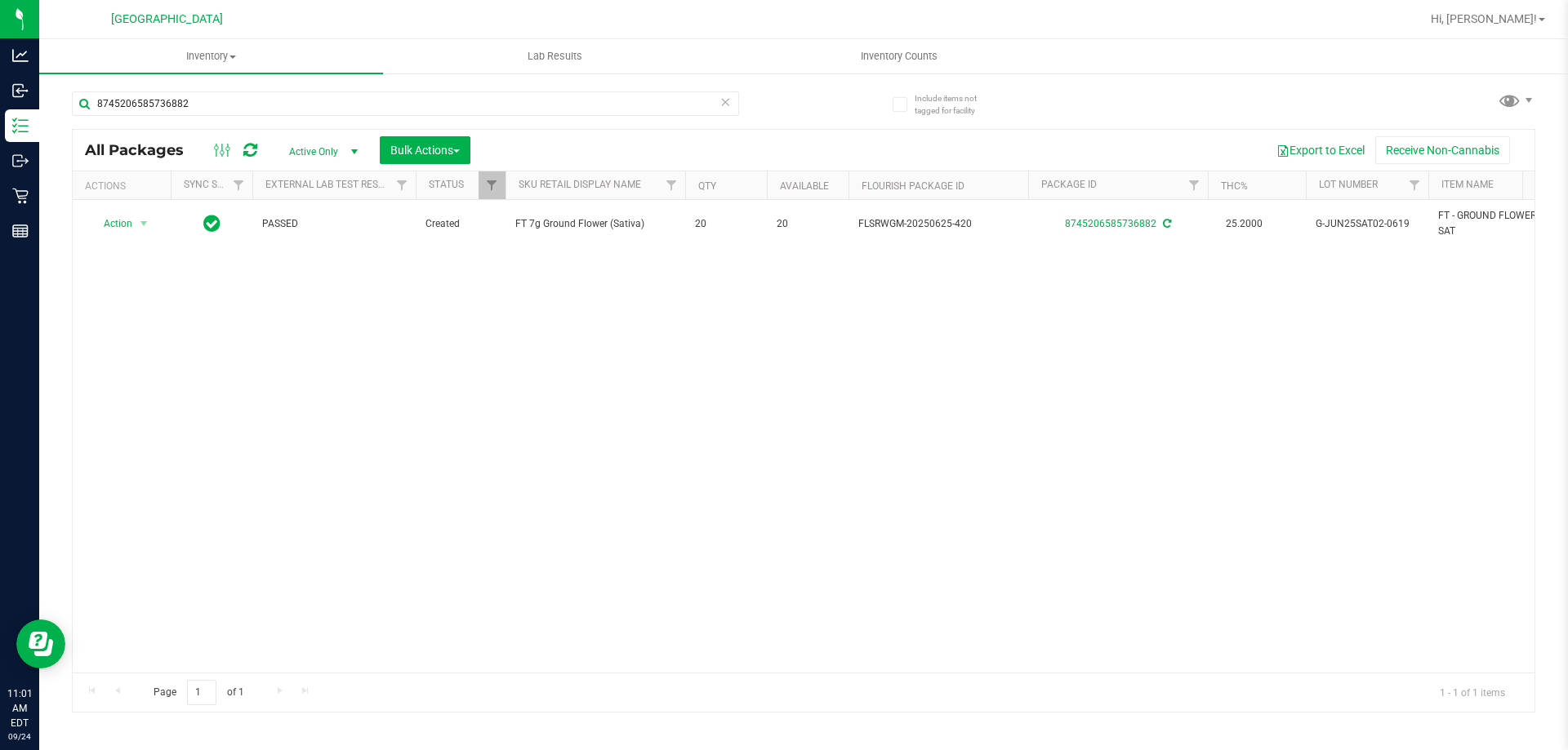
click at [384, 440] on div "Action Action Adjust qty Create package Edit attributes Global inventory Locate…" at bounding box center [804, 436] width 1463 height 472
click at [221, 108] on input "8745206585736882" at bounding box center [406, 104] width 668 height 24
type input "8"
